Goal: Transaction & Acquisition: Purchase product/service

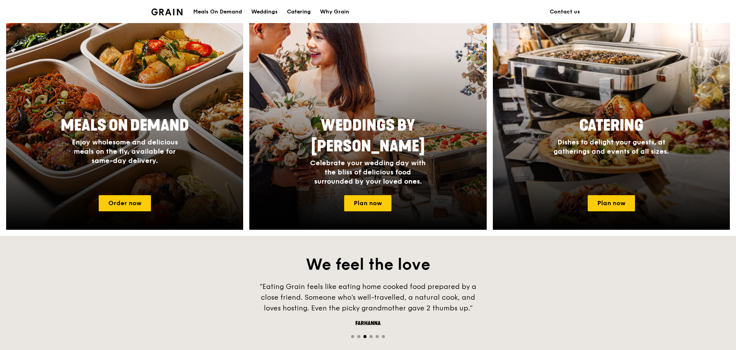
click at [305, 13] on div "Catering" at bounding box center [299, 11] width 24 height 23
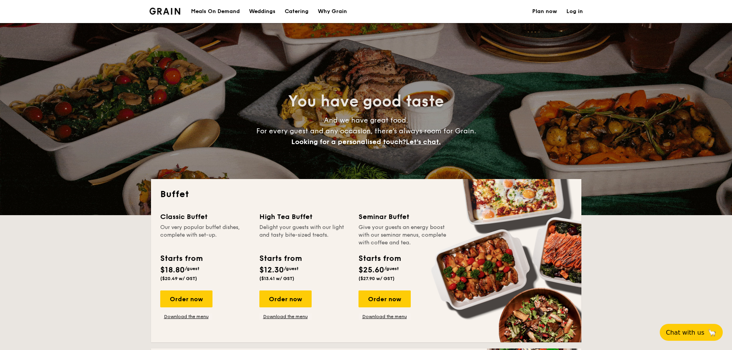
select select
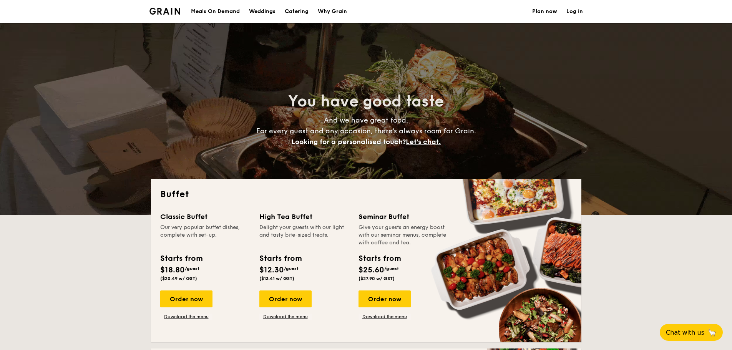
scroll to position [77, 0]
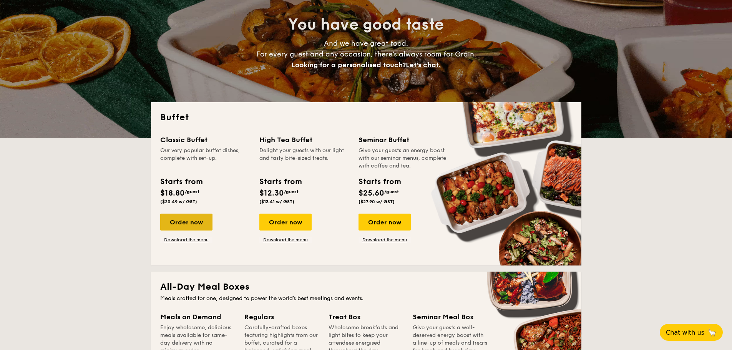
click at [199, 227] on div "Order now" at bounding box center [186, 222] width 52 height 17
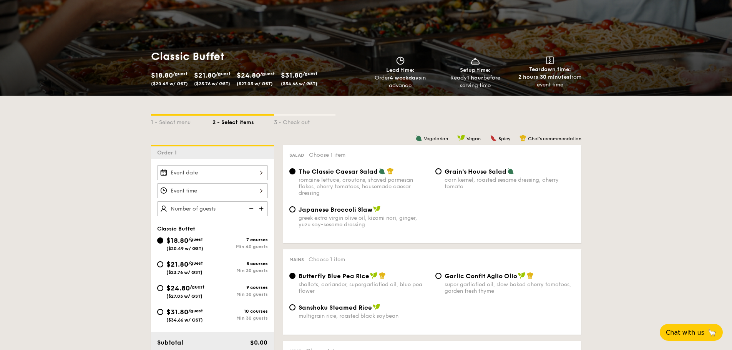
scroll to position [77, 0]
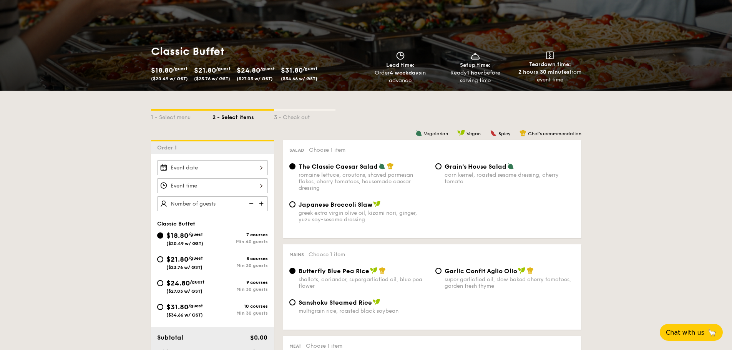
click at [199, 262] on div "$21.80 /guest ($23.76 w/ GST)" at bounding box center [184, 262] width 37 height 16
click at [163, 262] on input "$21.80 /guest ($23.76 w/ GST) 8 courses Min 30 guests" at bounding box center [160, 259] width 6 height 6
radio input "true"
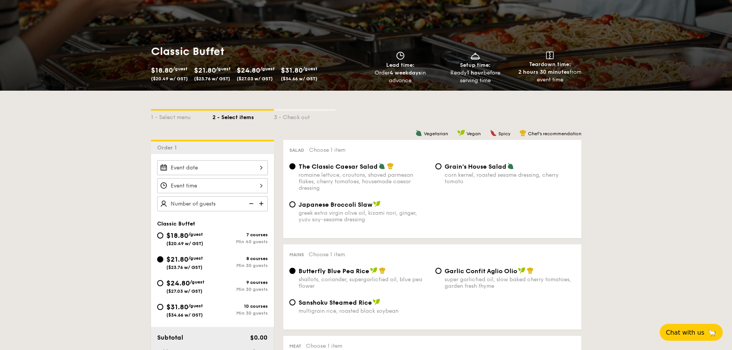
radio input "true"
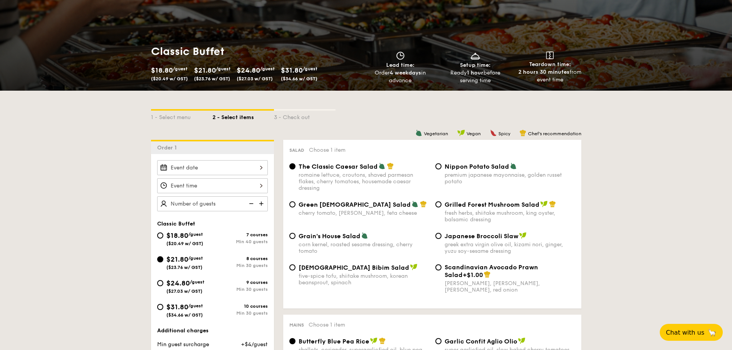
click at [194, 284] on span "/guest" at bounding box center [197, 281] width 15 height 5
click at [163, 284] on input "$24.80 /guest ($27.03 w/ GST) 9 courses Min 30 guests" at bounding box center [160, 283] width 6 height 6
radio input "true"
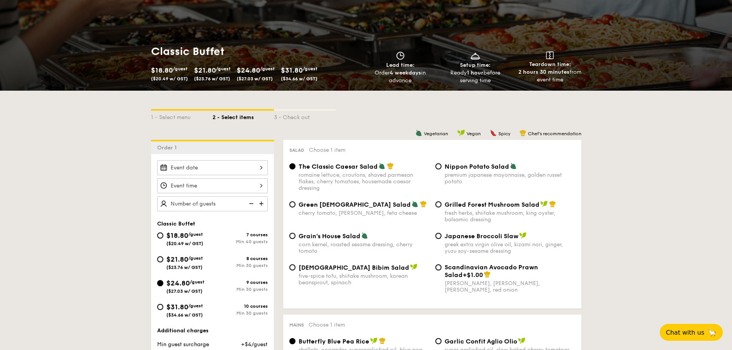
radio input "true"
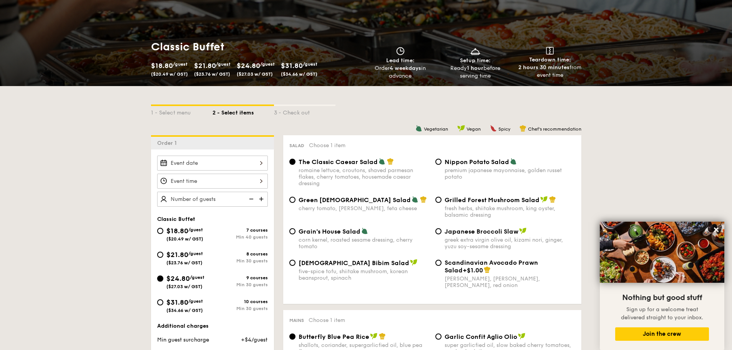
scroll to position [115, 0]
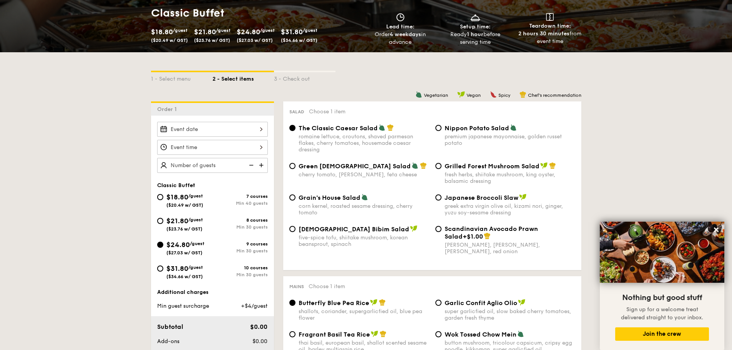
select select
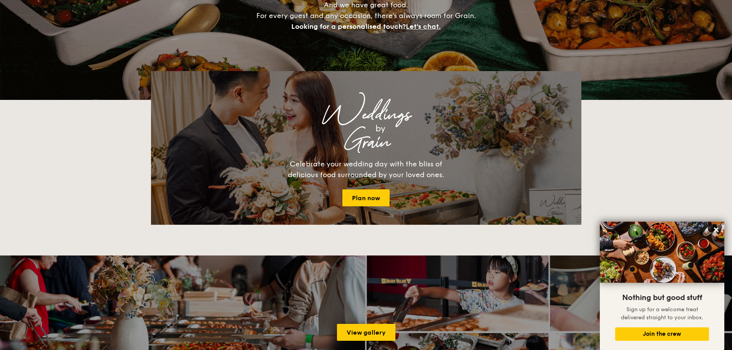
scroll to position [77, 0]
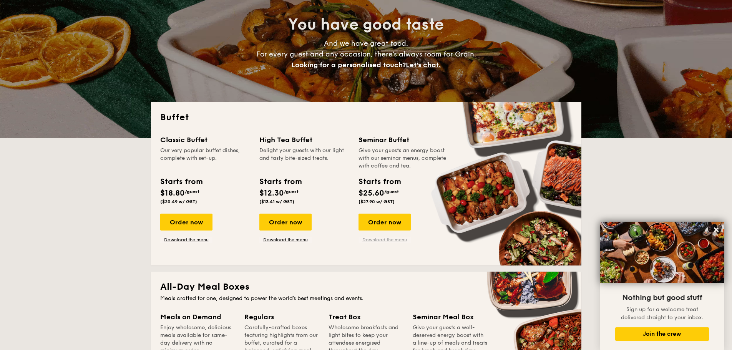
click at [383, 241] on link "Download the menu" at bounding box center [385, 240] width 52 height 6
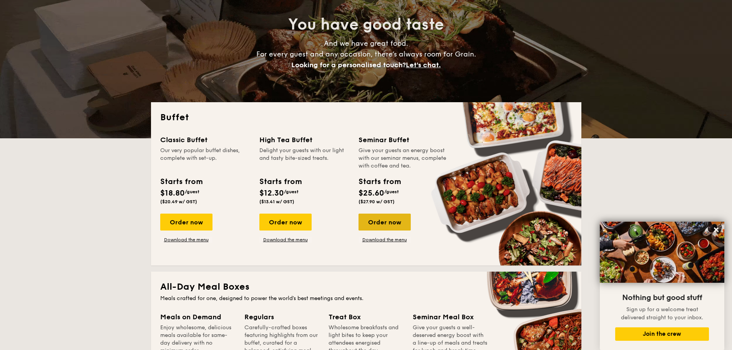
click at [375, 221] on div "Order now" at bounding box center [385, 222] width 52 height 17
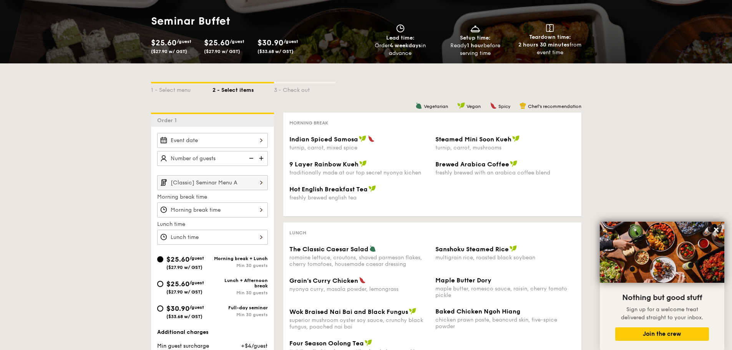
scroll to position [77, 0]
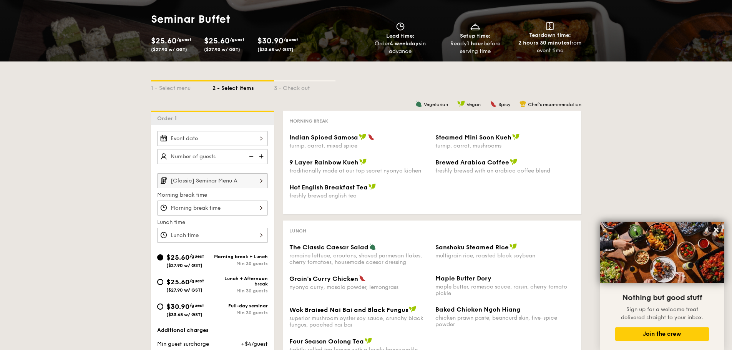
click at [182, 279] on span "$25.60" at bounding box center [177, 282] width 23 height 8
click at [163, 279] on input "$25.60 /guest ($27.90 w/ GST) Lunch + Afternoon break Min 30 guests" at bounding box center [160, 282] width 6 height 6
radio input "true"
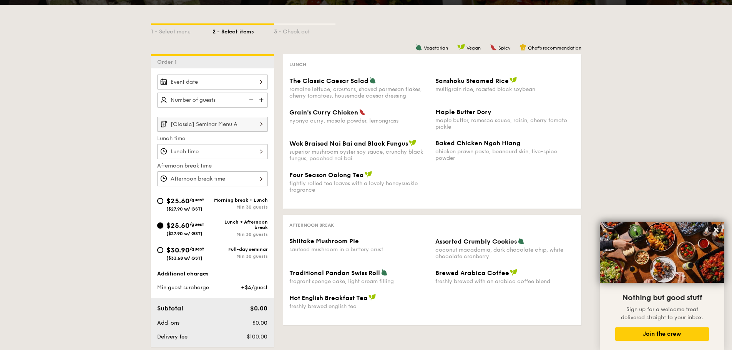
scroll to position [115, 0]
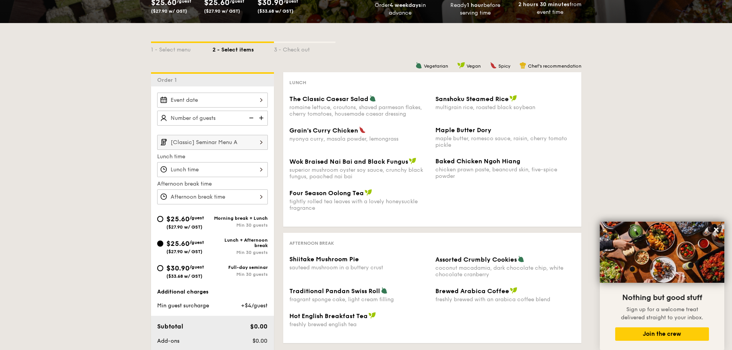
click at [208, 268] on div "$30.90 /guest ($33.68 w/ GST)" at bounding box center [184, 271] width 55 height 16
click at [163, 268] on input "$30.90 /guest ($33.68 w/ GST) Full-day seminar Min 30 guests" at bounding box center [160, 268] width 6 height 6
radio input "true"
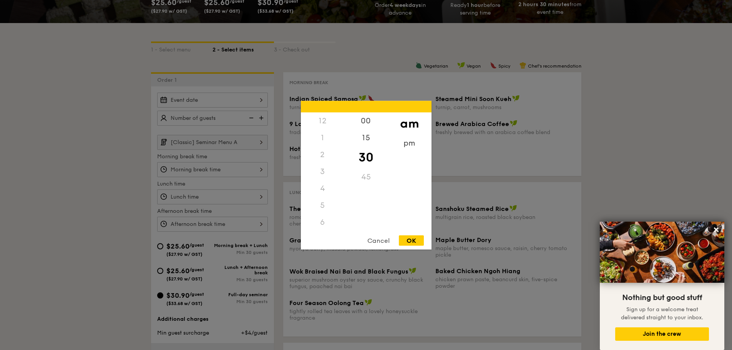
click at [233, 171] on div "12 1 2 3 4 5 6 7 8 9 10 11 00 15 30 45 am pm Cancel OK" at bounding box center [212, 169] width 111 height 15
click at [233, 171] on div at bounding box center [366, 175] width 732 height 350
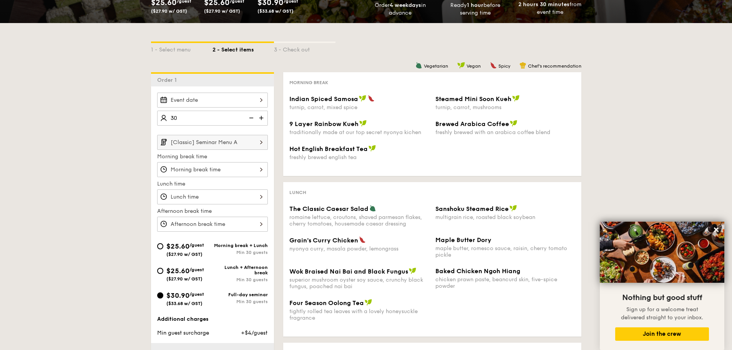
type input "30 guests"
click at [95, 174] on div "1 - Select menu 2 - Select items 3 - Check out Order 1 30 guests [Classic] Semi…" at bounding box center [366, 248] width 732 height 450
click at [219, 144] on input "[Classic] Seminar Menu A" at bounding box center [212, 142] width 111 height 15
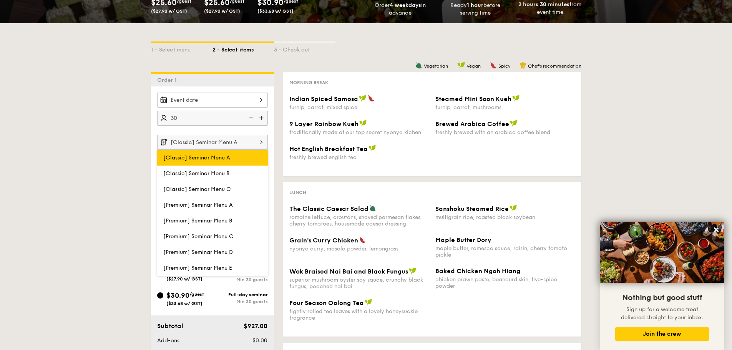
click at [224, 153] on label "[Classic] Seminar Menu A" at bounding box center [212, 158] width 111 height 16
click at [0, 0] on input "[Classic] Seminar Menu A" at bounding box center [0, 0] width 0 height 0
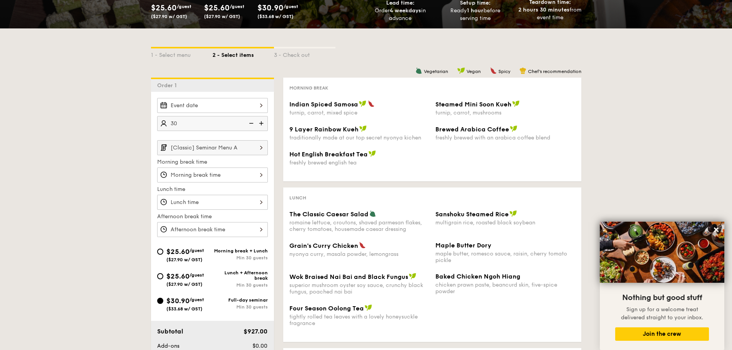
scroll to position [77, 0]
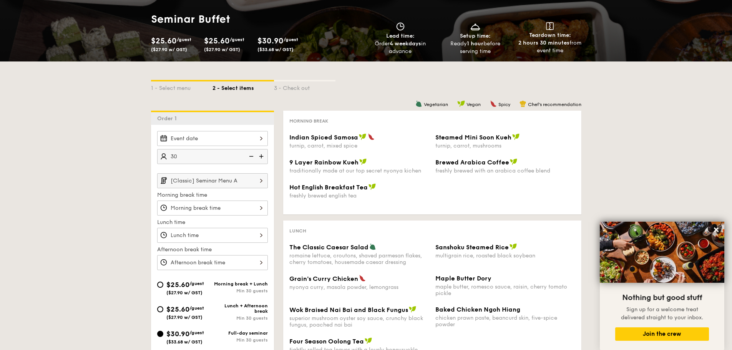
click at [213, 234] on div at bounding box center [212, 235] width 111 height 15
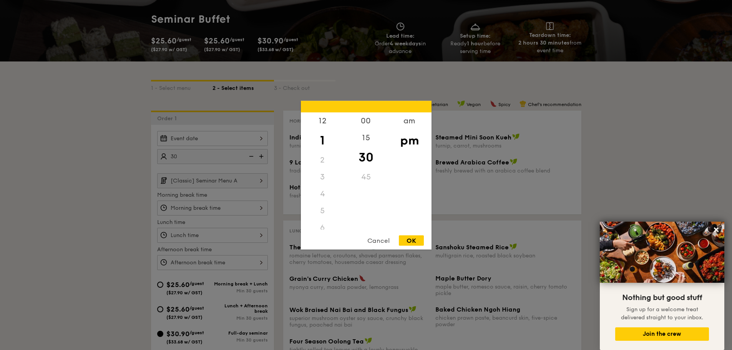
click at [213, 234] on div at bounding box center [366, 175] width 732 height 350
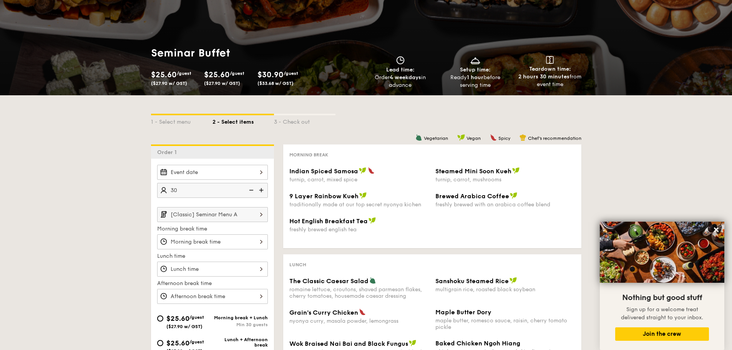
scroll to position [38, 0]
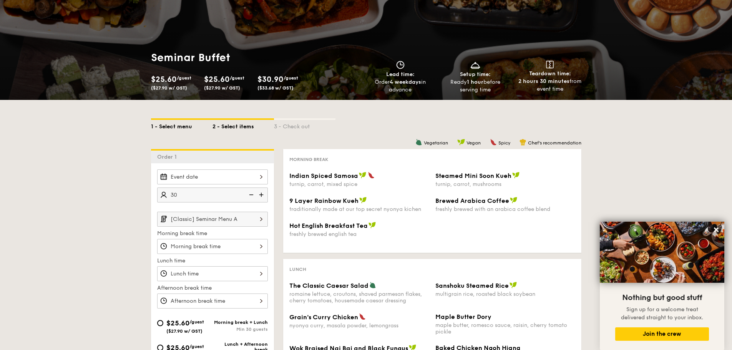
click at [167, 125] on div "1 - Select menu" at bounding box center [181, 125] width 61 height 11
select select
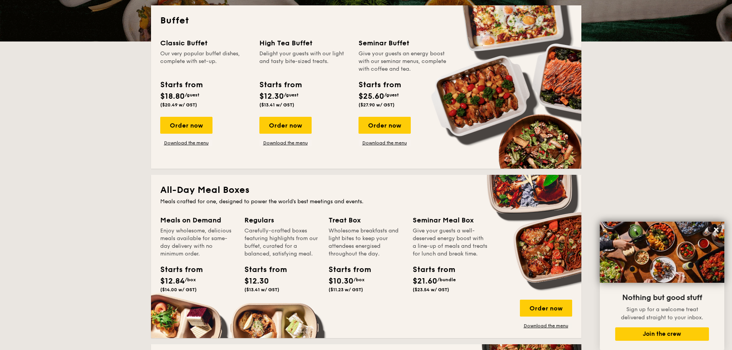
scroll to position [115, 0]
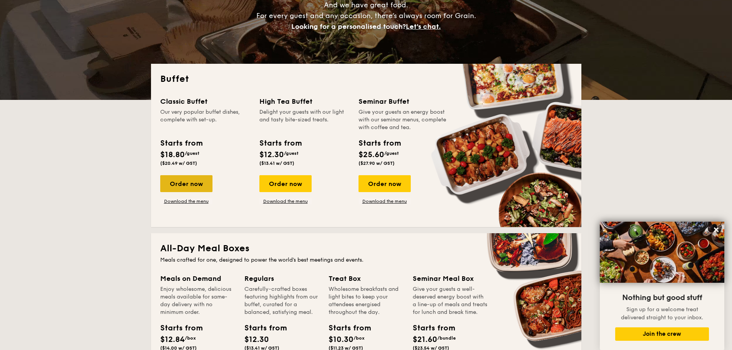
click at [184, 184] on div "Order now" at bounding box center [186, 183] width 52 height 17
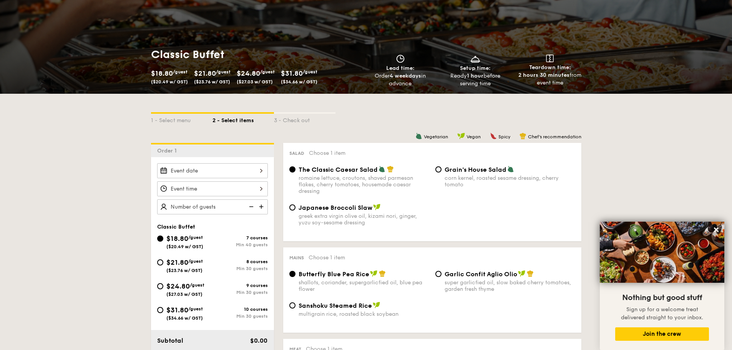
scroll to position [77, 0]
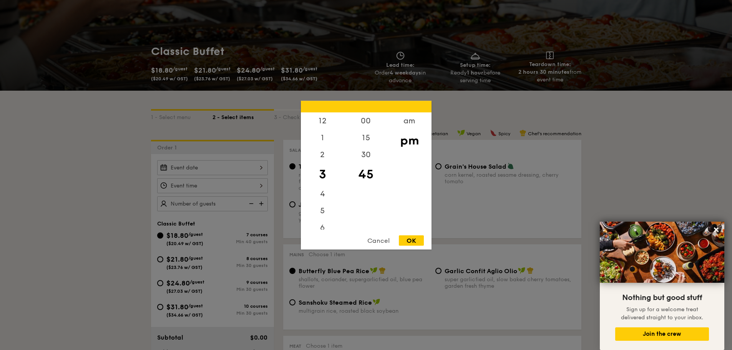
click at [214, 186] on div "12 1 2 3 4 5 6 7 8 9 10 11 00 15 30 45 am pm Cancel OK" at bounding box center [212, 185] width 111 height 15
click at [329, 125] on div "12" at bounding box center [322, 123] width 43 height 22
click at [370, 124] on div "00" at bounding box center [365, 123] width 43 height 22
click at [402, 242] on div "OK" at bounding box center [411, 240] width 25 height 10
type input "12:00PM"
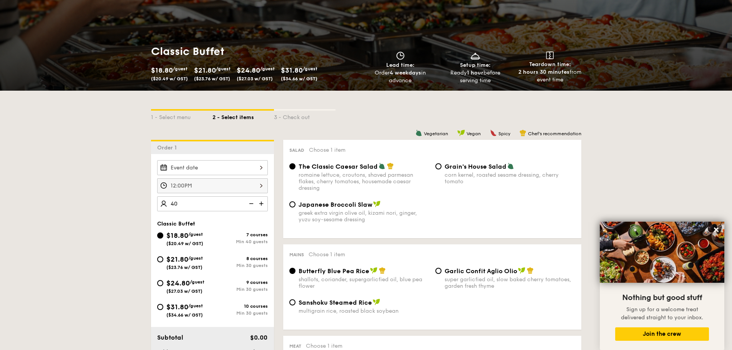
type input "40 guests"
click at [176, 286] on span "$24.80" at bounding box center [177, 283] width 23 height 8
click at [163, 286] on input "$24.80 /guest ($27.03 w/ GST) 9 courses Min 30 guests" at bounding box center [160, 283] width 6 height 6
radio input "true"
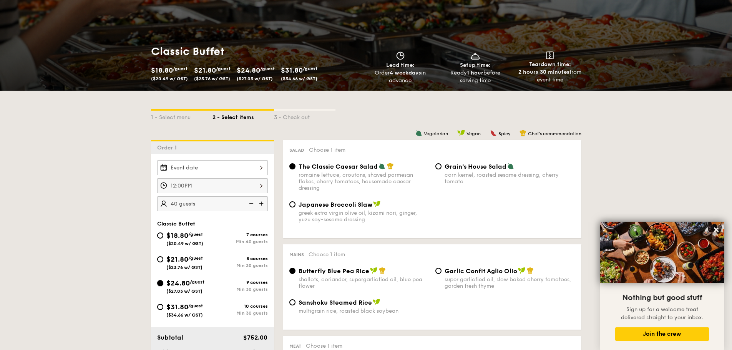
radio input "true"
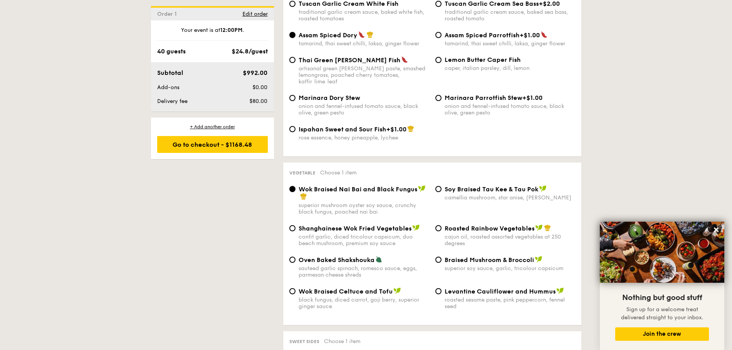
scroll to position [807, 0]
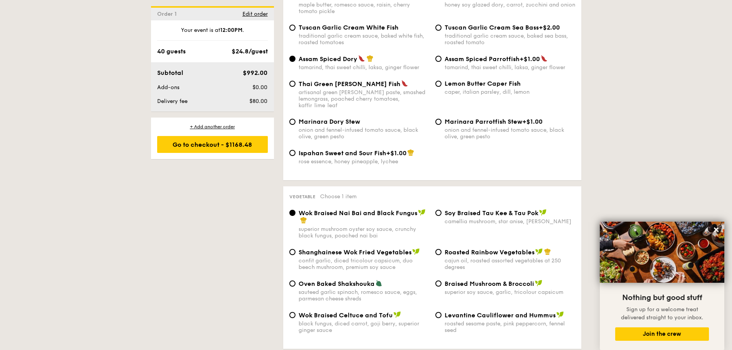
click at [217, 55] on div "40 guests $24.8/guest" at bounding box center [212, 51] width 111 height 9
click at [254, 15] on span "Edit order" at bounding box center [254, 14] width 25 height 7
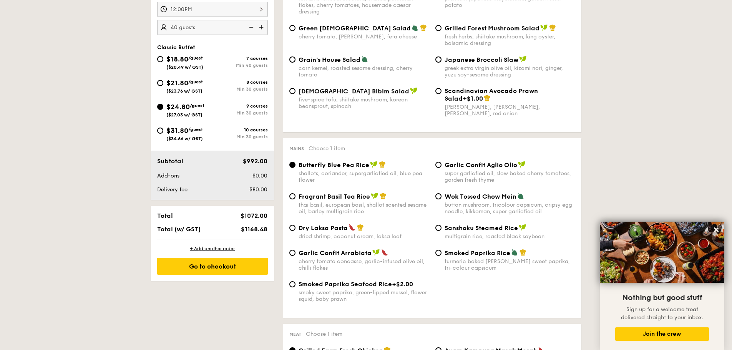
scroll to position [205, 0]
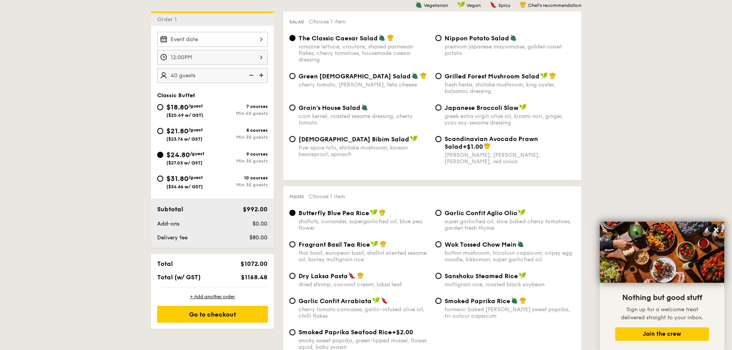
click at [193, 175] on span "/guest" at bounding box center [195, 177] width 15 height 5
click at [163, 176] on input "$31.80 /guest ($34.66 w/ GST) 10 courses Min 30 guests" at bounding box center [160, 179] width 6 height 6
radio input "true"
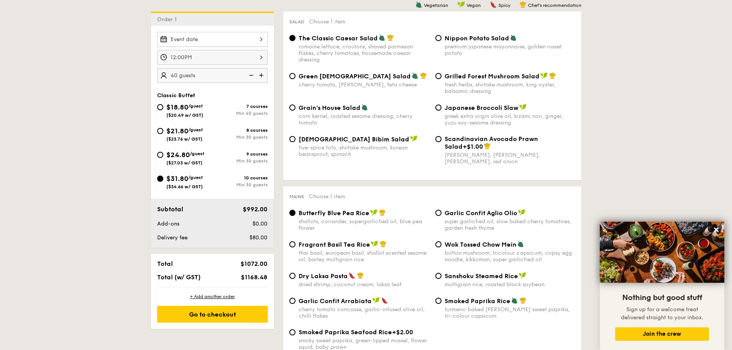
radio input "true"
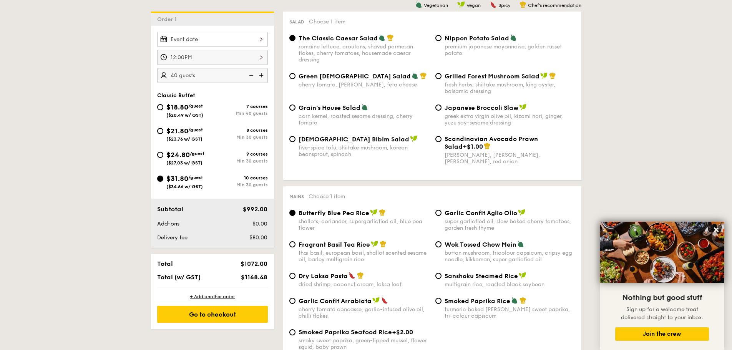
radio input "true"
click at [169, 153] on span "$24.80" at bounding box center [177, 155] width 23 height 8
click at [163, 153] on input "$24.80 /guest ($27.03 w/ GST) 9 courses Min 30 guests" at bounding box center [160, 155] width 6 height 6
radio input "true"
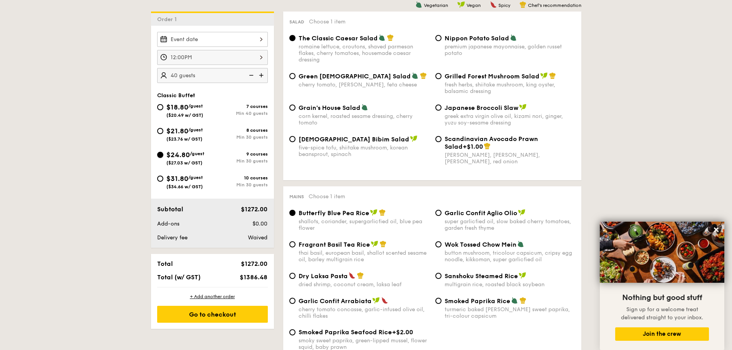
radio input "true"
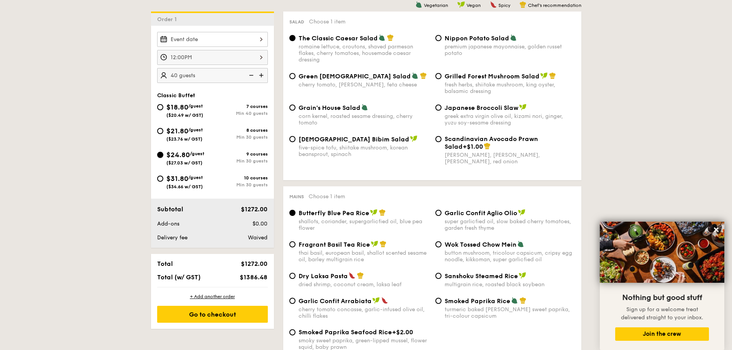
radio input "true"
click at [182, 181] on span "$31.80" at bounding box center [177, 178] width 22 height 8
click at [163, 181] on input "$31.80 /guest ($34.66 w/ GST) 10 courses Min 30 guests" at bounding box center [160, 179] width 6 height 6
radio input "true"
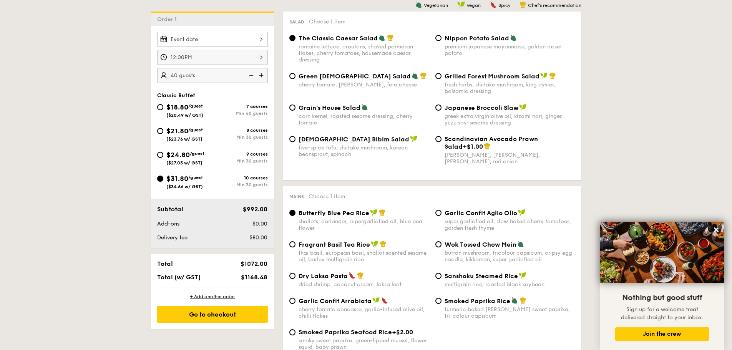
radio input "true"
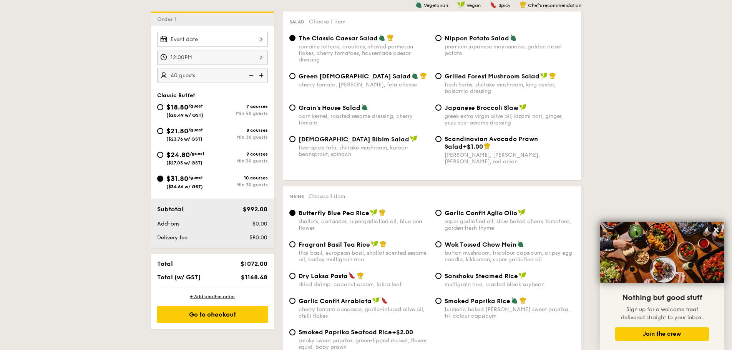
radio input "true"
click at [177, 153] on span "$24.80" at bounding box center [177, 155] width 23 height 8
click at [163, 153] on input "$24.80 /guest ($27.03 w/ GST) 9 courses Min 30 guests" at bounding box center [160, 155] width 6 height 6
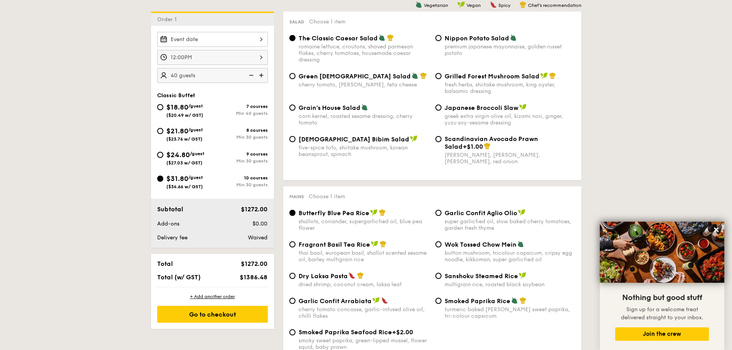
radio input "true"
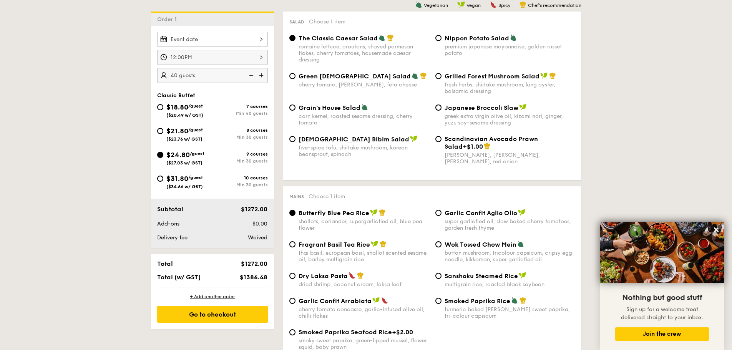
radio input "true"
drag, startPoint x: 268, startPoint y: 237, endPoint x: 241, endPoint y: 237, distance: 27.3
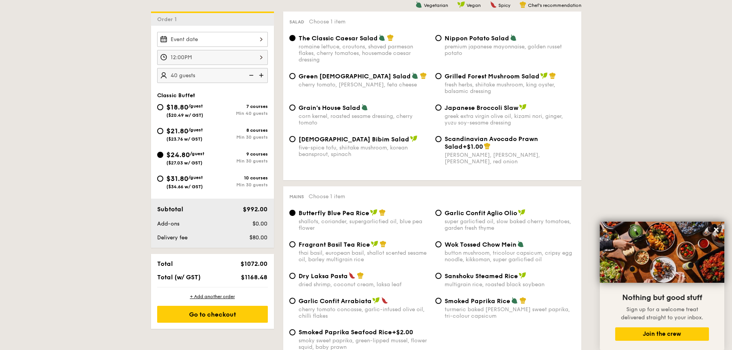
click at [241, 237] on div "$80.00" at bounding box center [247, 238] width 47 height 8
click at [178, 179] on span "$31.80" at bounding box center [177, 178] width 22 height 8
click at [163, 179] on input "$31.80 /guest ($34.66 w/ GST) 10 courses Min 30 guests" at bounding box center [160, 179] width 6 height 6
radio input "true"
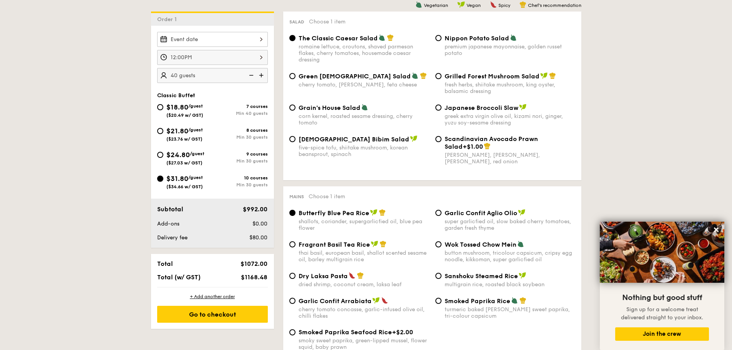
radio input "true"
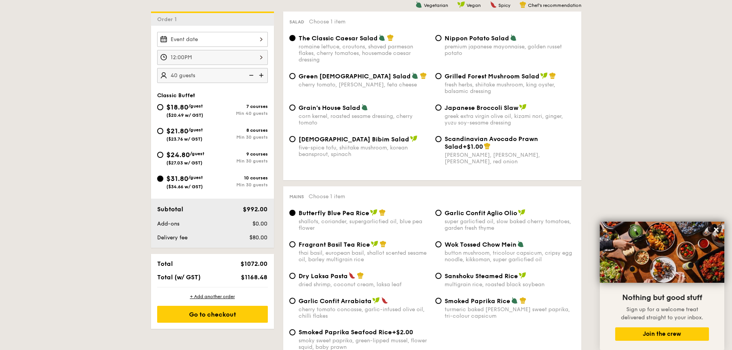
radio input "true"
click at [185, 156] on span "$24.80" at bounding box center [177, 155] width 23 height 8
click at [163, 156] on input "$24.80 /guest ($27.03 w/ GST) 9 courses Min 30 guests" at bounding box center [160, 155] width 6 height 6
radio input "true"
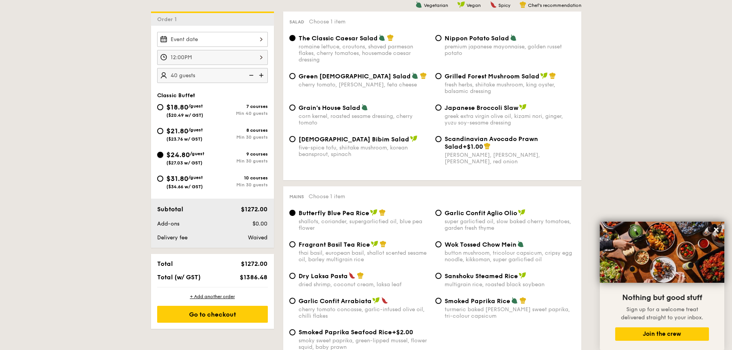
radio input "true"
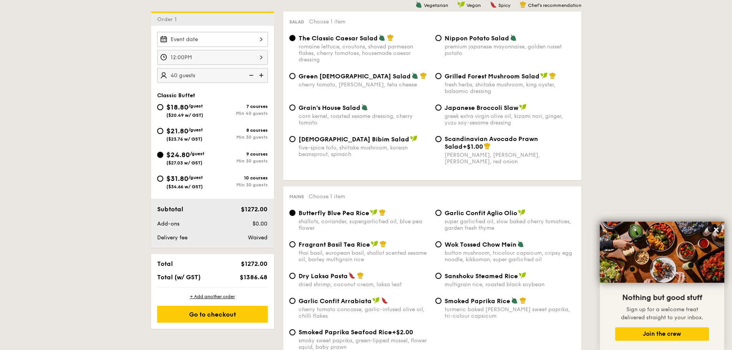
radio input "true"
drag, startPoint x: 267, startPoint y: 235, endPoint x: 238, endPoint y: 236, distance: 28.8
click at [238, 236] on div "$80.00" at bounding box center [247, 238] width 47 height 8
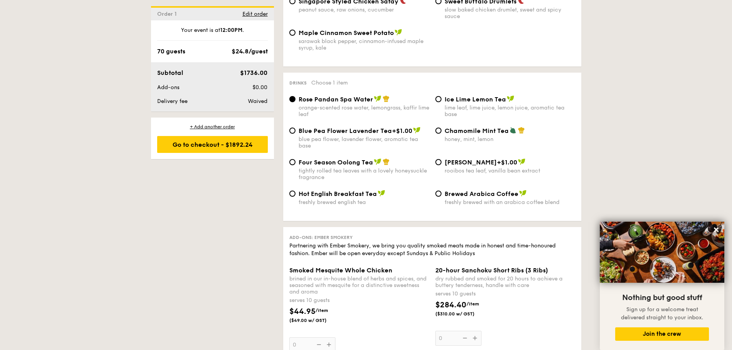
scroll to position [1589, 0]
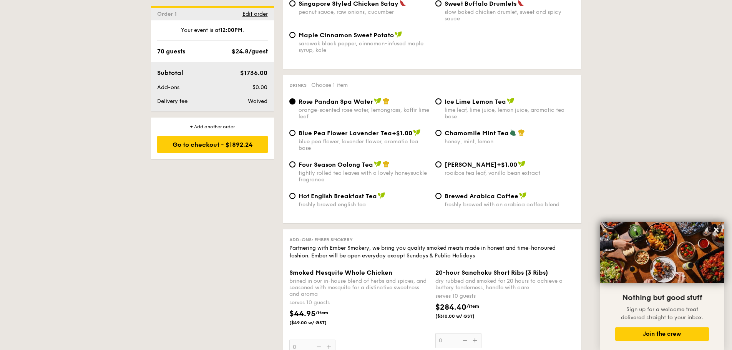
type input "70 guests"
click at [367, 170] on div "tightly rolled tea leaves with a lovely honeysuckle fragrance" at bounding box center [364, 176] width 131 height 13
click at [296, 168] on input "Four Season Oolong Tea tightly rolled tea leaves with a lovely honeysuckle frag…" at bounding box center [292, 164] width 6 height 6
radio input "true"
click at [448, 131] on div "Chamomile Mint Tea honey, mint, lemon" at bounding box center [510, 137] width 131 height 16
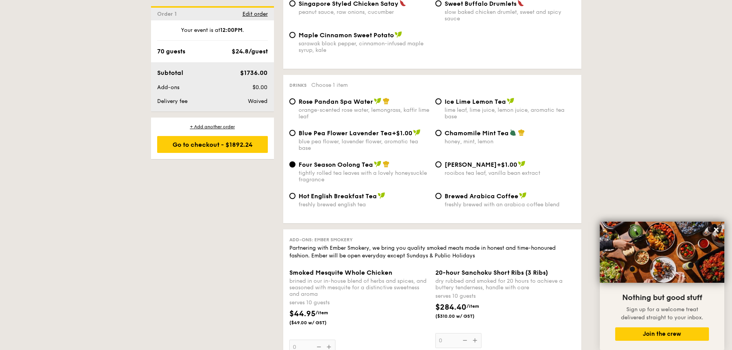
click at [442, 131] on input "Chamomile Mint Tea honey, mint, lemon" at bounding box center [438, 133] width 6 height 6
radio input "true"
click at [384, 163] on div "Four Season Oolong Tea tightly rolled tea leaves with a lovely honeysuckle frag…" at bounding box center [364, 172] width 131 height 22
click at [296, 163] on input "Four Season Oolong Tea tightly rolled tea leaves with a lovely honeysuckle frag…" at bounding box center [292, 164] width 6 height 6
radio input "true"
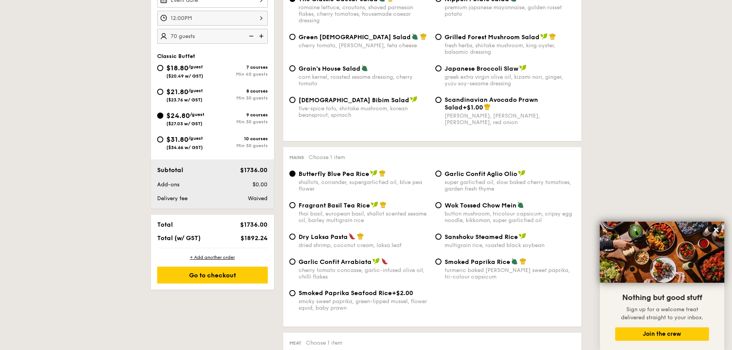
scroll to position [244, 0]
click at [179, 96] on span "$21.80" at bounding box center [177, 92] width 22 height 8
click at [163, 96] on input "$21.80 /guest ($23.76 w/ GST) 8 courses Min 30 guests" at bounding box center [160, 93] width 6 height 6
radio input "true"
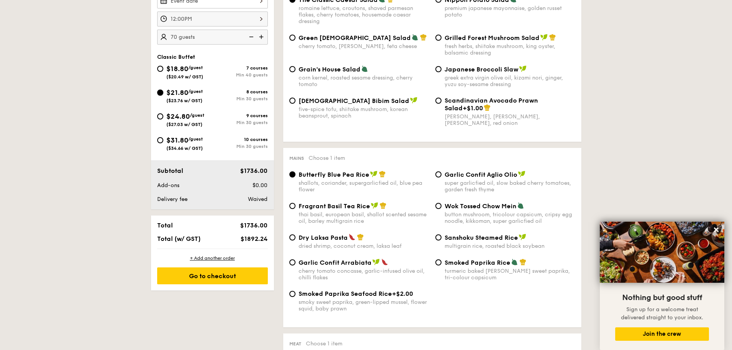
radio input "true"
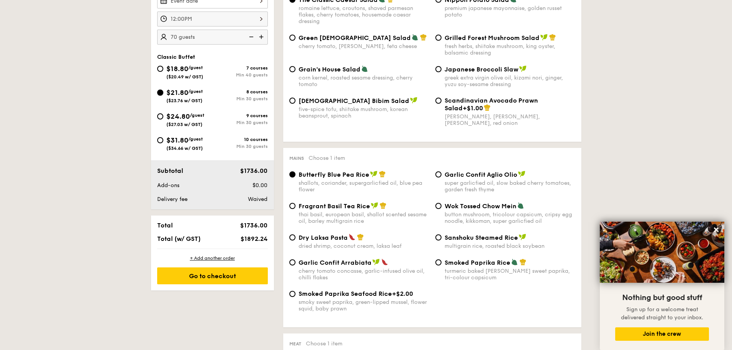
radio input "true"
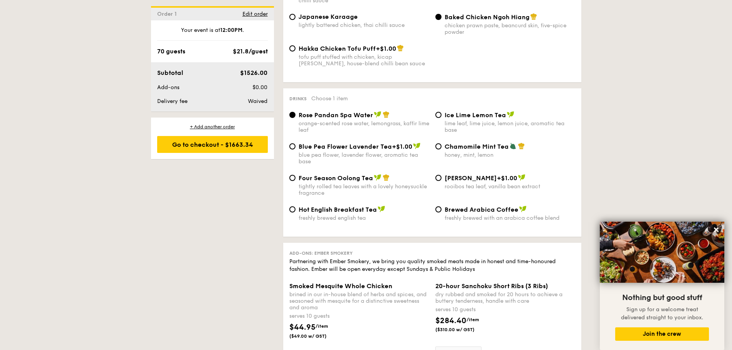
scroll to position [1327, 0]
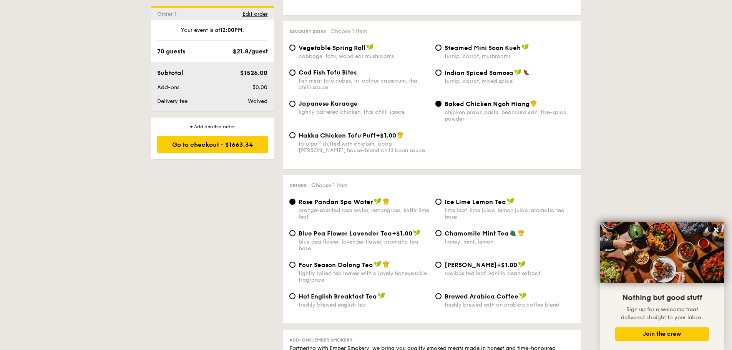
click at [369, 270] on div "tightly rolled tea leaves with a lovely honeysuckle fragrance" at bounding box center [364, 276] width 131 height 13
click at [296, 267] on input "Four Season Oolong Tea tightly rolled tea leaves with a lovely honeysuckle frag…" at bounding box center [292, 265] width 6 height 6
radio input "true"
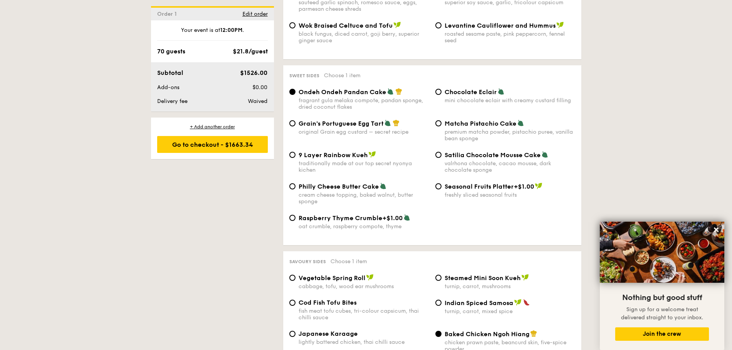
scroll to position [1096, 0]
click at [467, 91] on div "Chocolate Eclair mini chocolate eclair with creamy custard filling" at bounding box center [510, 96] width 131 height 16
click at [442, 91] on input "Chocolate Eclair mini chocolate eclair with creamy custard filling" at bounding box center [438, 92] width 6 height 6
radio input "true"
click at [326, 90] on div "Ondeh Ondeh Pandan Cake fragrant gula melaka compote, pandan sponge, dried coco…" at bounding box center [364, 99] width 131 height 22
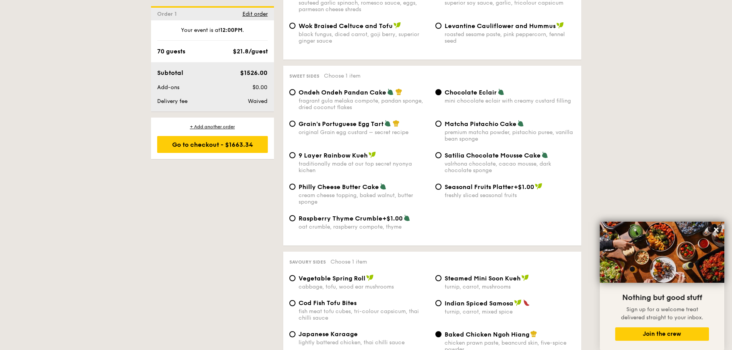
click at [296, 90] on input "Ondeh Ondeh Pandan Cake fragrant gula melaka compote, pandan sponge, dried coco…" at bounding box center [292, 92] width 6 height 6
radio input "true"
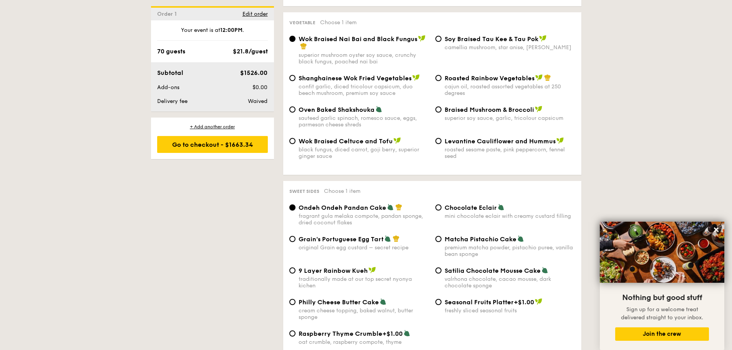
scroll to position [943, 0]
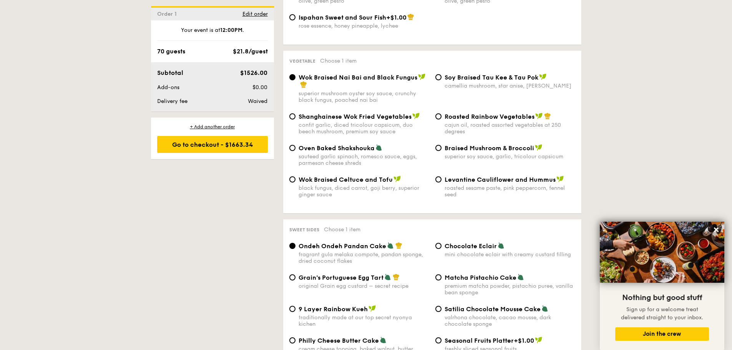
click at [461, 114] on div "Roasted Rainbow Vegetables cajun oil, roasted assorted vegetables at 250 degrees" at bounding box center [510, 124] width 131 height 22
click at [442, 114] on input "Roasted Rainbow Vegetables cajun oil, roasted assorted vegetables at 250 degrees" at bounding box center [438, 116] width 6 height 6
radio input "true"
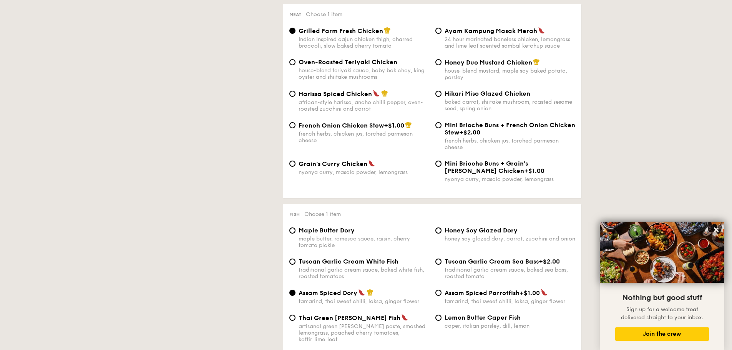
scroll to position [481, 0]
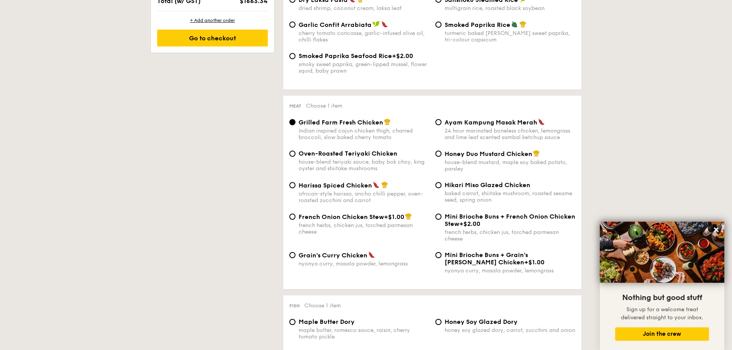
click at [503, 145] on div "Grilled Farm Fresh Chicken Indian inspired cajun chicken thigh, charred broccol…" at bounding box center [432, 134] width 292 height 32
click at [479, 134] on div "24 hour marinated boneless chicken, lemongrass and lime leaf scented sambal ket…" at bounding box center [510, 134] width 131 height 13
click at [442, 125] on input "Ayam Kampung Masak Merah 24 hour marinated boneless chicken, lemongrass and lim…" at bounding box center [438, 122] width 6 height 6
radio input "true"
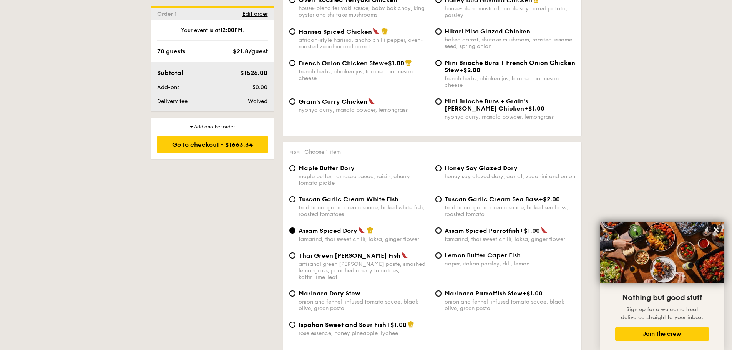
scroll to position [712, 0]
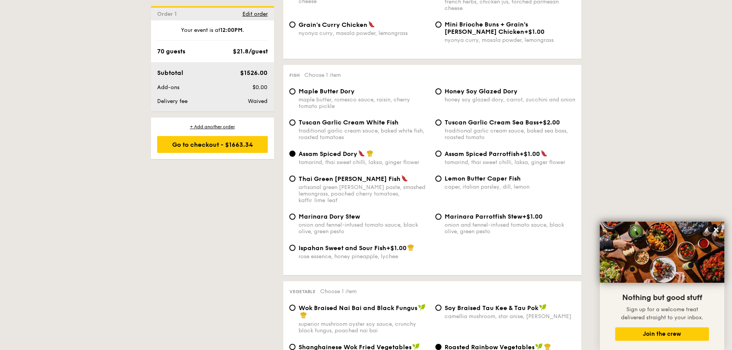
click at [316, 122] on span "Tuscan Garlic Cream White Fish" at bounding box center [349, 122] width 100 height 7
click at [296, 122] on input "Tuscan Garlic Cream White Fish traditional garlic cream sauce, baked white fish…" at bounding box center [292, 123] width 6 height 6
radio input "true"
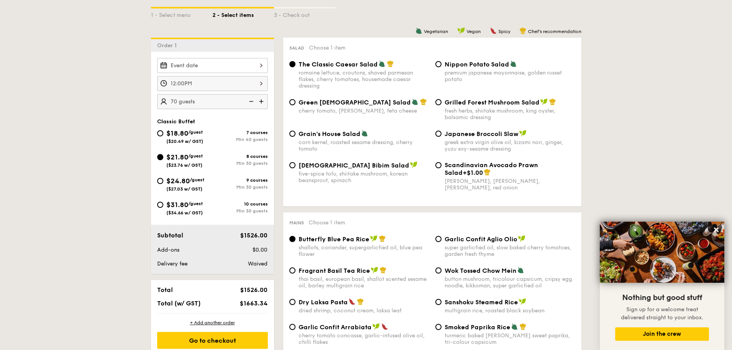
scroll to position [174, 0]
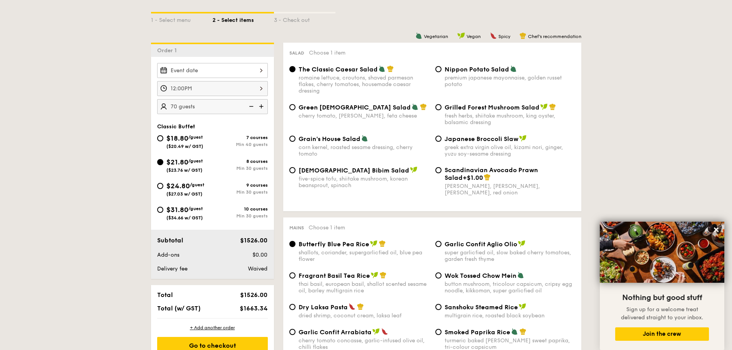
click at [351, 173] on span "Korean Bibim Salad" at bounding box center [354, 170] width 111 height 7
click at [296, 173] on input "Korean Bibim Salad five-spice tofu, shiitake mushroom, korean beansprout, spina…" at bounding box center [292, 170] width 6 height 6
radio input "true"
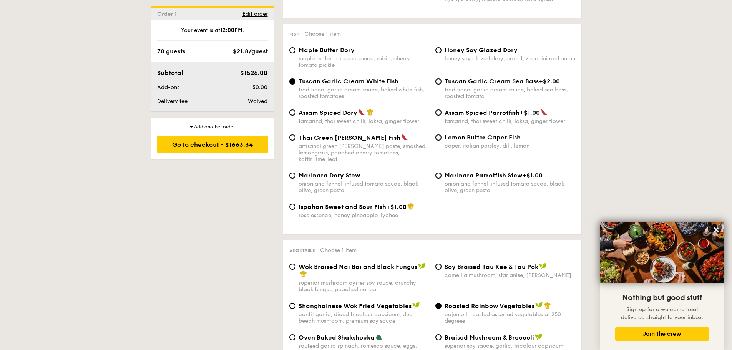
scroll to position [750, 0]
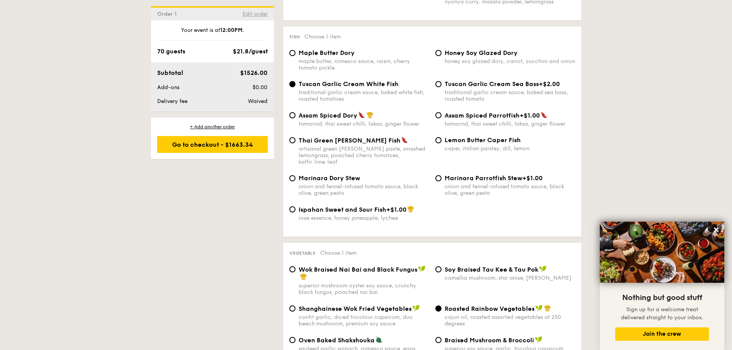
click at [255, 16] on span "Edit order" at bounding box center [254, 14] width 25 height 7
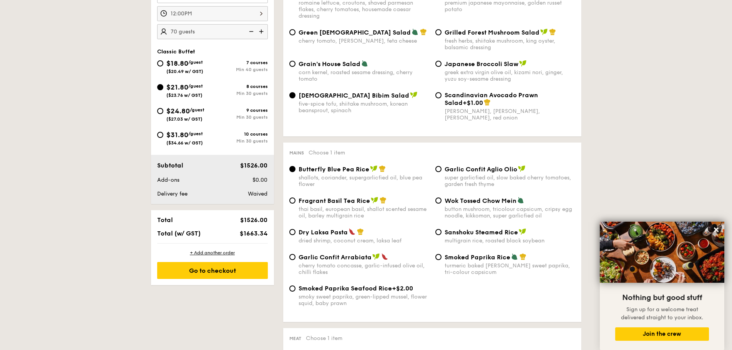
scroll to position [205, 0]
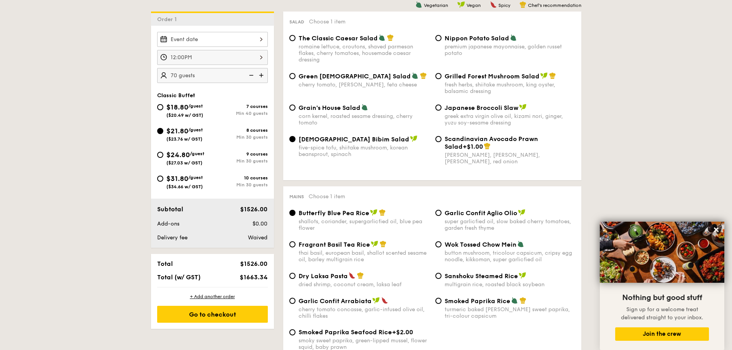
click at [196, 155] on span "/guest" at bounding box center [197, 153] width 15 height 5
click at [163, 155] on input "$24.80 /guest ($27.03 w/ GST) 9 courses Min 30 guests" at bounding box center [160, 155] width 6 height 6
radio input "true"
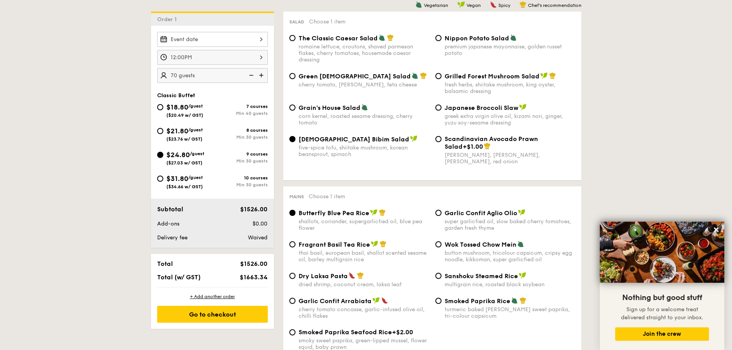
radio input "true"
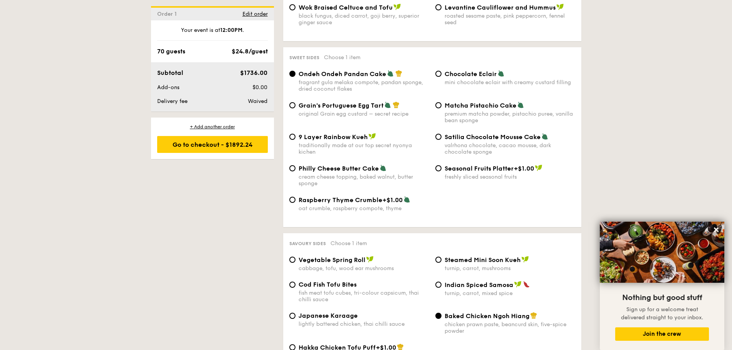
scroll to position [1051, 0]
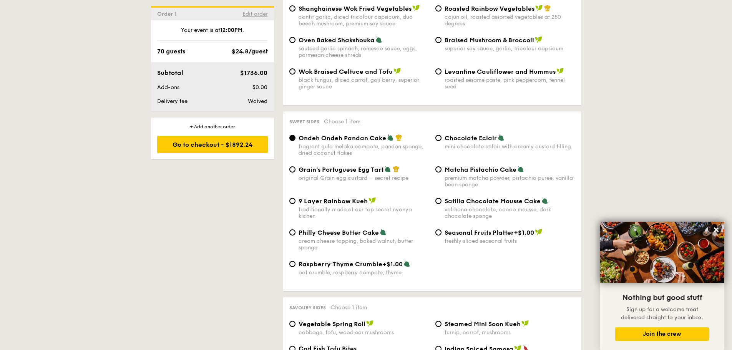
click at [253, 15] on span "Edit order" at bounding box center [254, 14] width 25 height 7
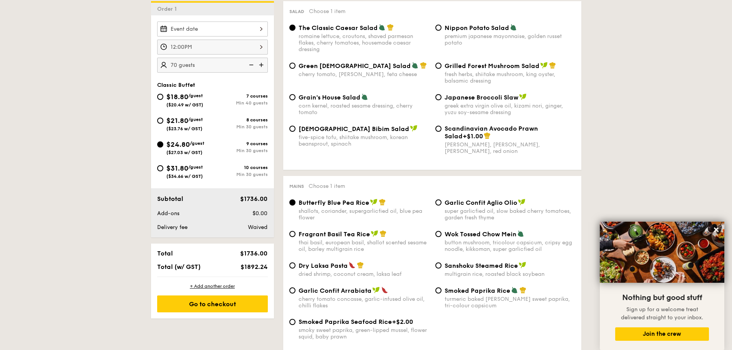
scroll to position [205, 0]
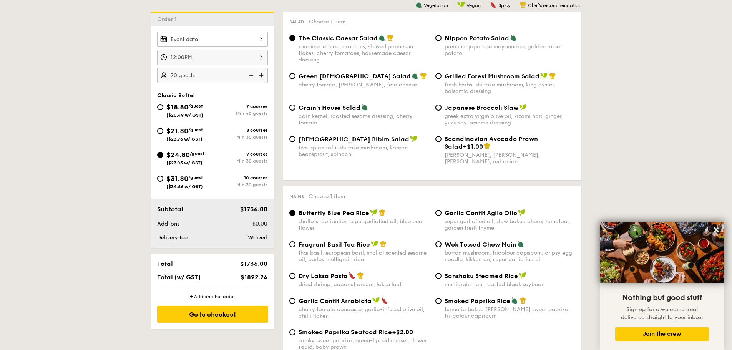
click at [192, 127] on span "/guest" at bounding box center [195, 129] width 15 height 5
click at [163, 128] on input "$21.80 /guest ($23.76 w/ GST) 8 courses Min 30 guests" at bounding box center [160, 131] width 6 height 6
radio input "true"
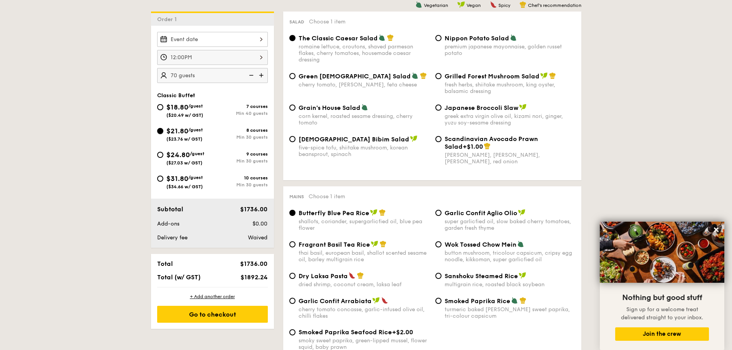
radio input "true"
